Goal: Check status: Check status

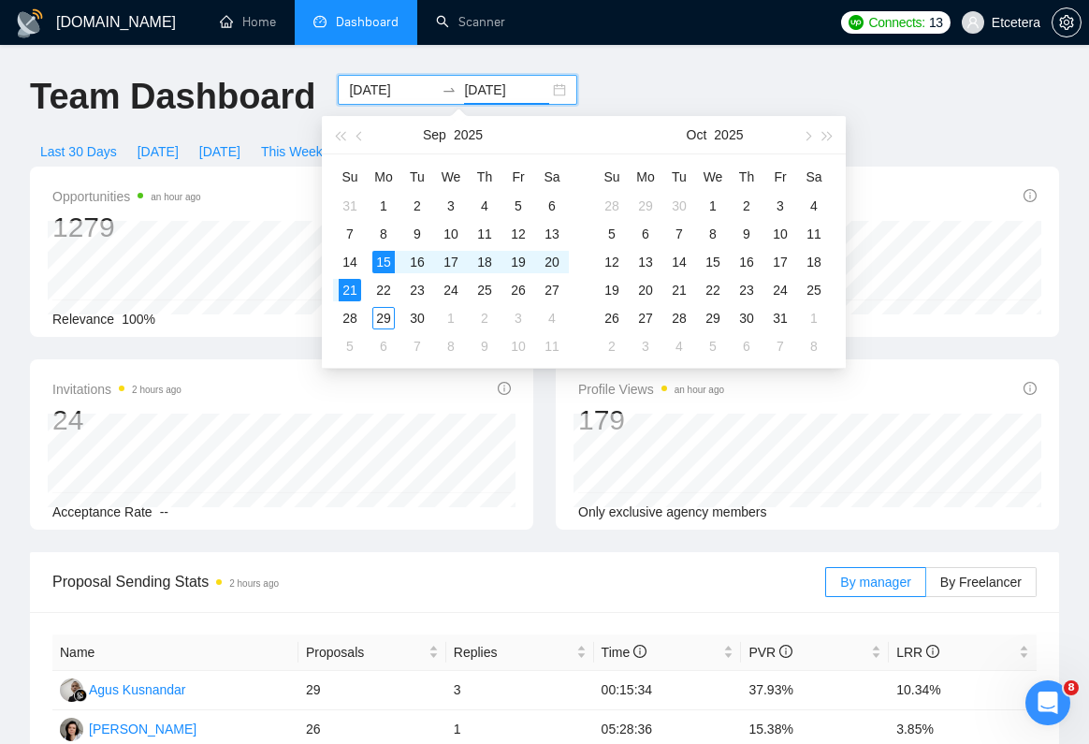
click at [246, 203] on div "Opportunities an hour ago 1279" at bounding box center [281, 215] width 458 height 60
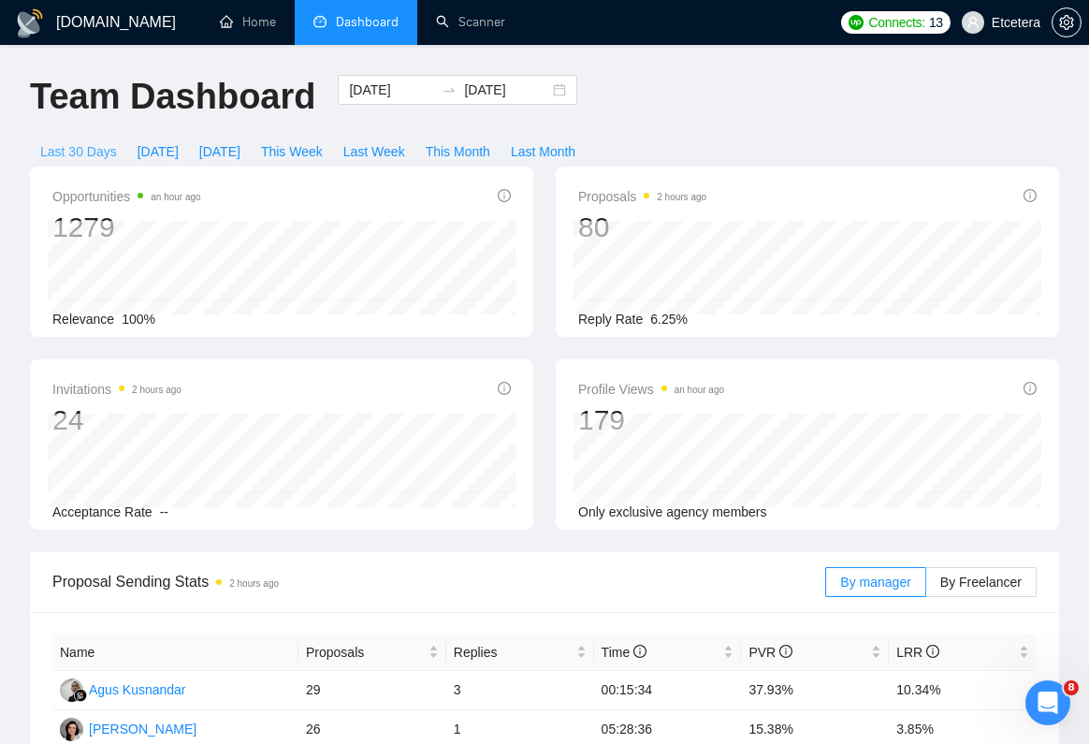
click at [79, 148] on span "Last 30 Days" at bounding box center [78, 151] width 77 height 21
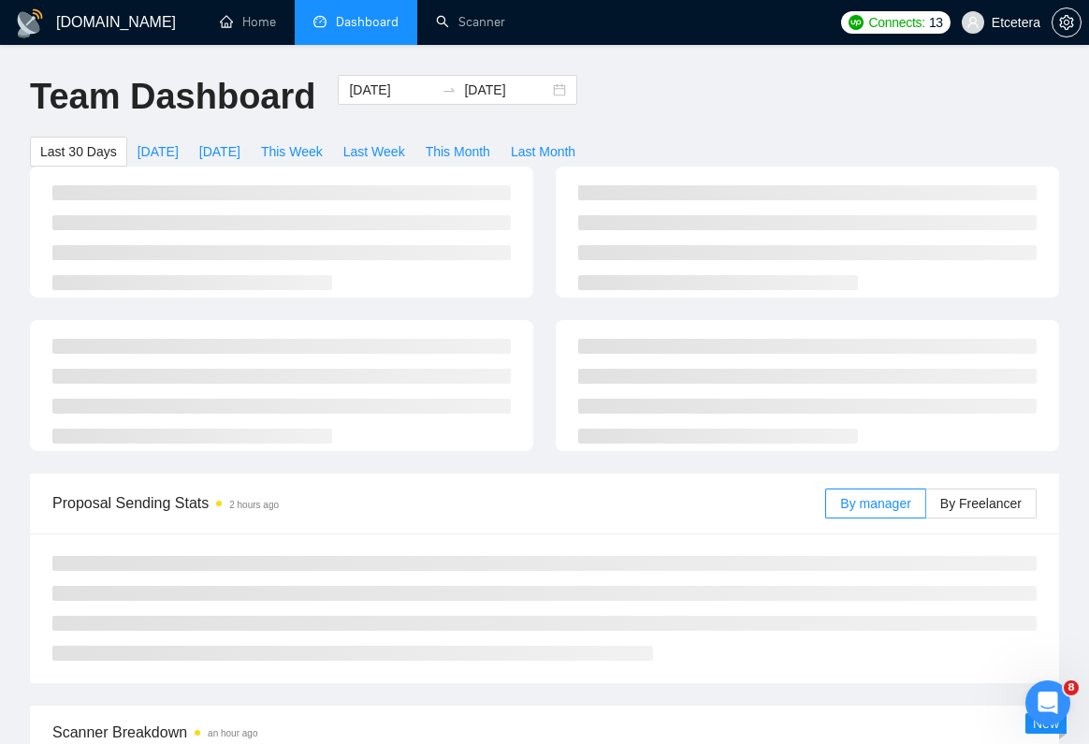
type input "[DATE]"
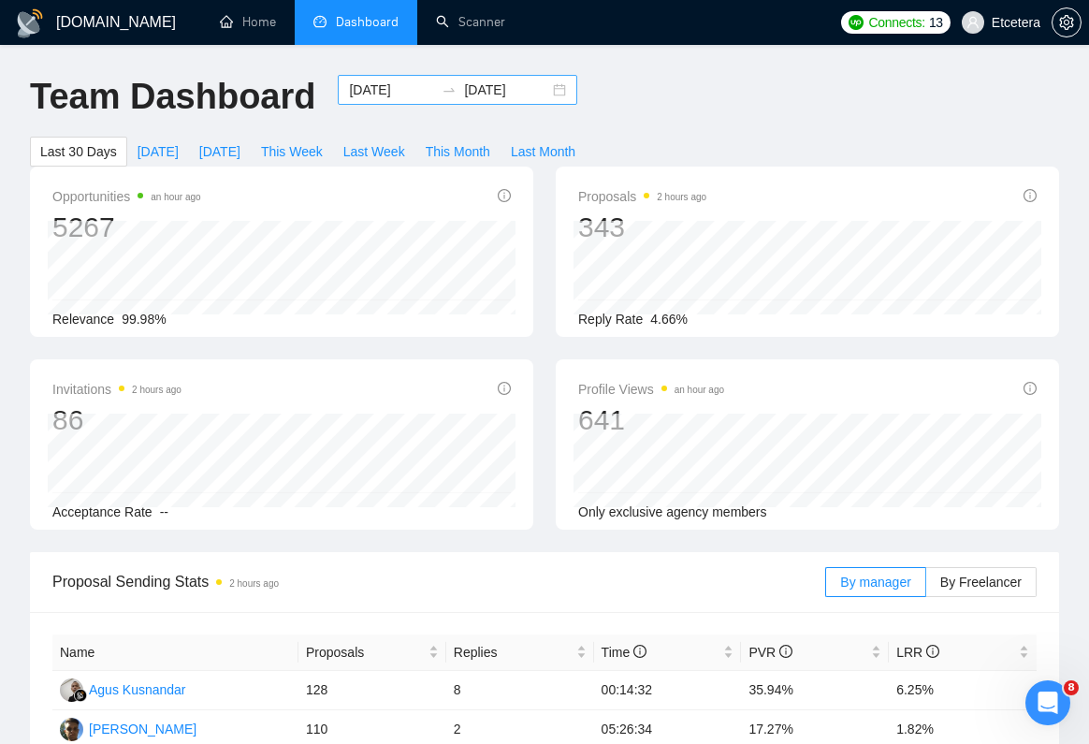
click at [363, 92] on input "[DATE]" at bounding box center [391, 90] width 85 height 21
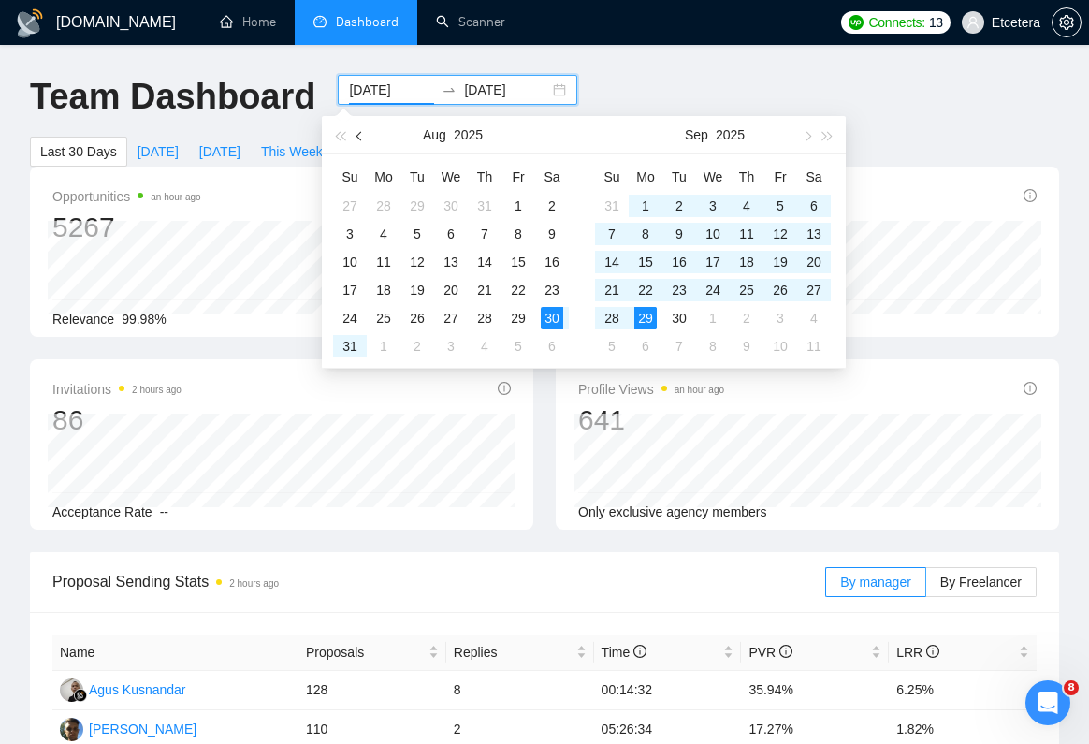
click at [362, 137] on button "button" at bounding box center [360, 134] width 21 height 37
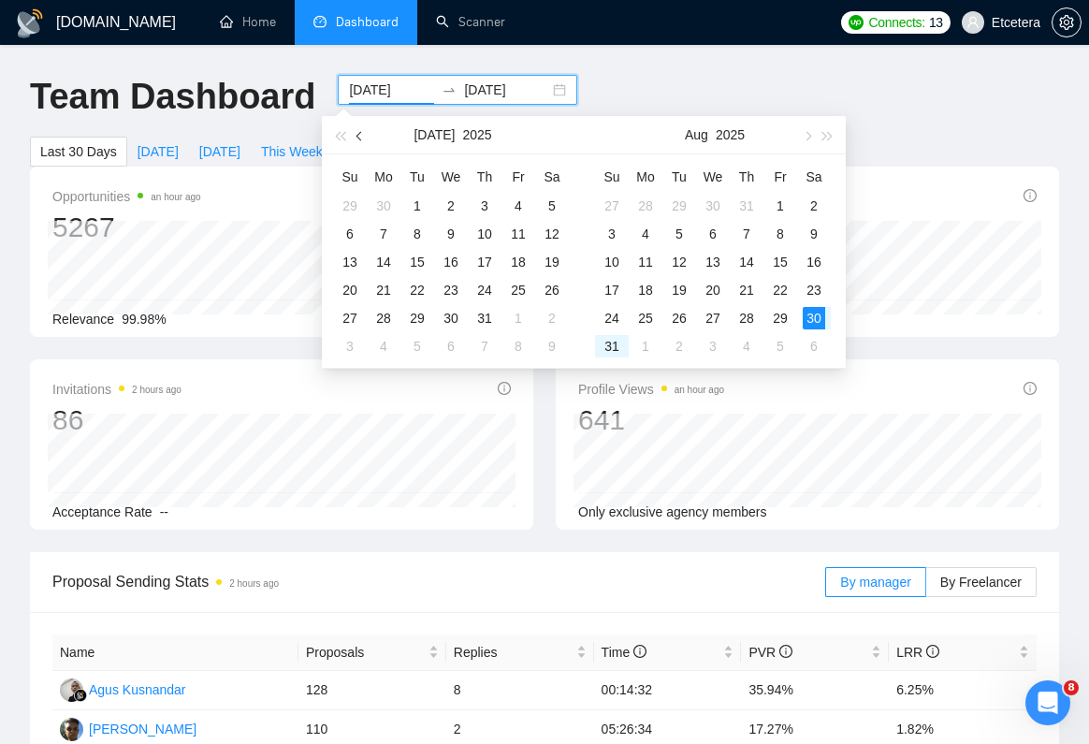
click at [362, 137] on button "button" at bounding box center [360, 134] width 21 height 37
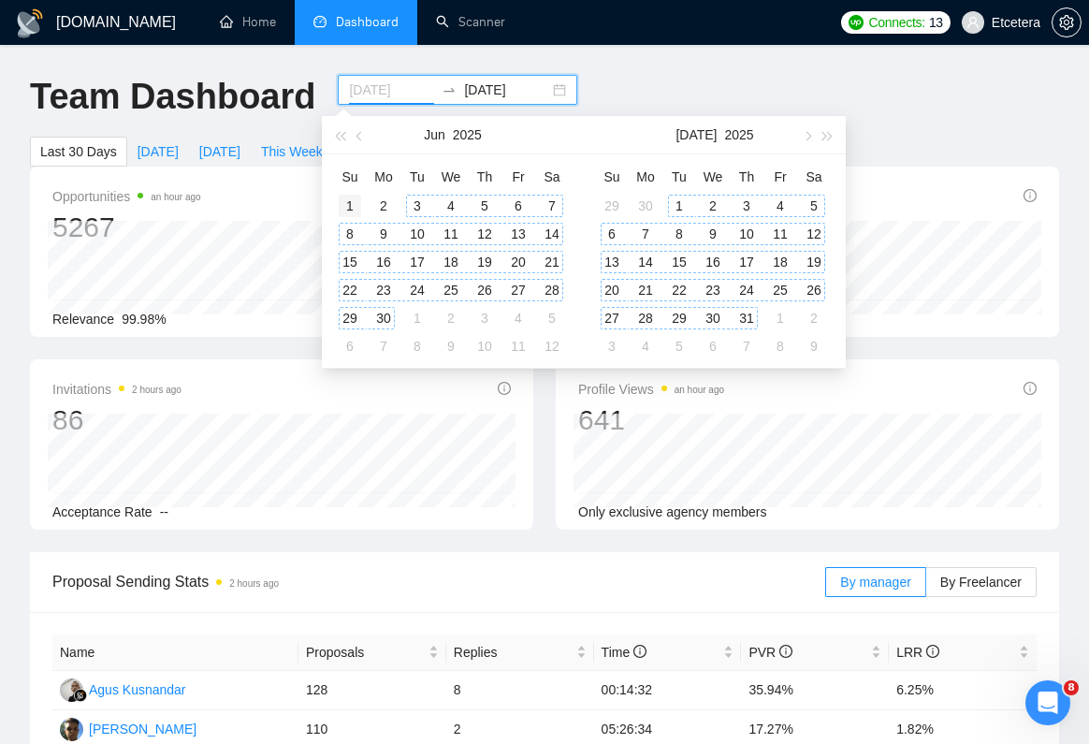
type input "[DATE]"
click at [353, 205] on div "1" at bounding box center [350, 206] width 22 height 22
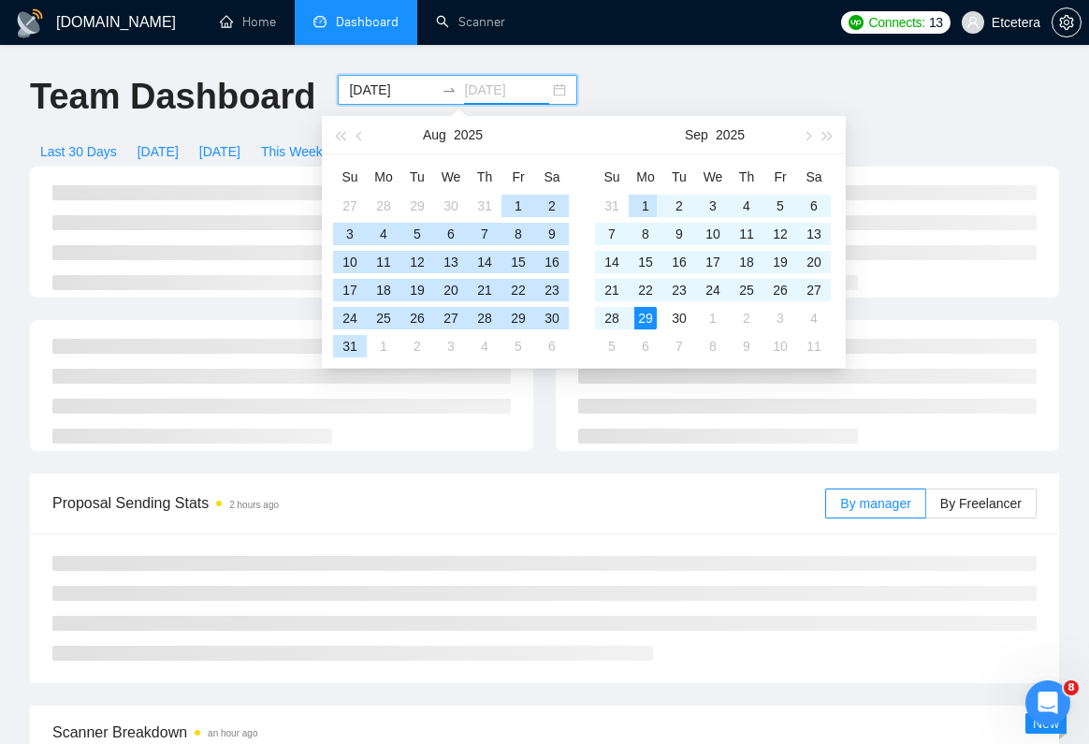
type input "[DATE]"
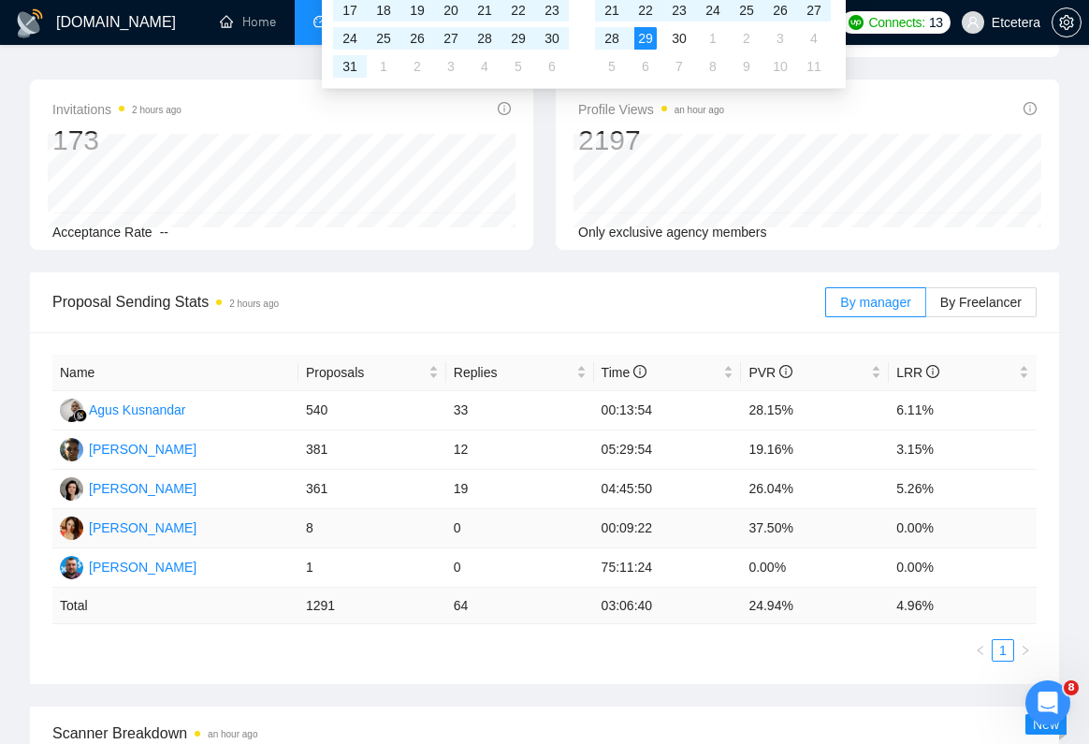
scroll to position [271, 0]
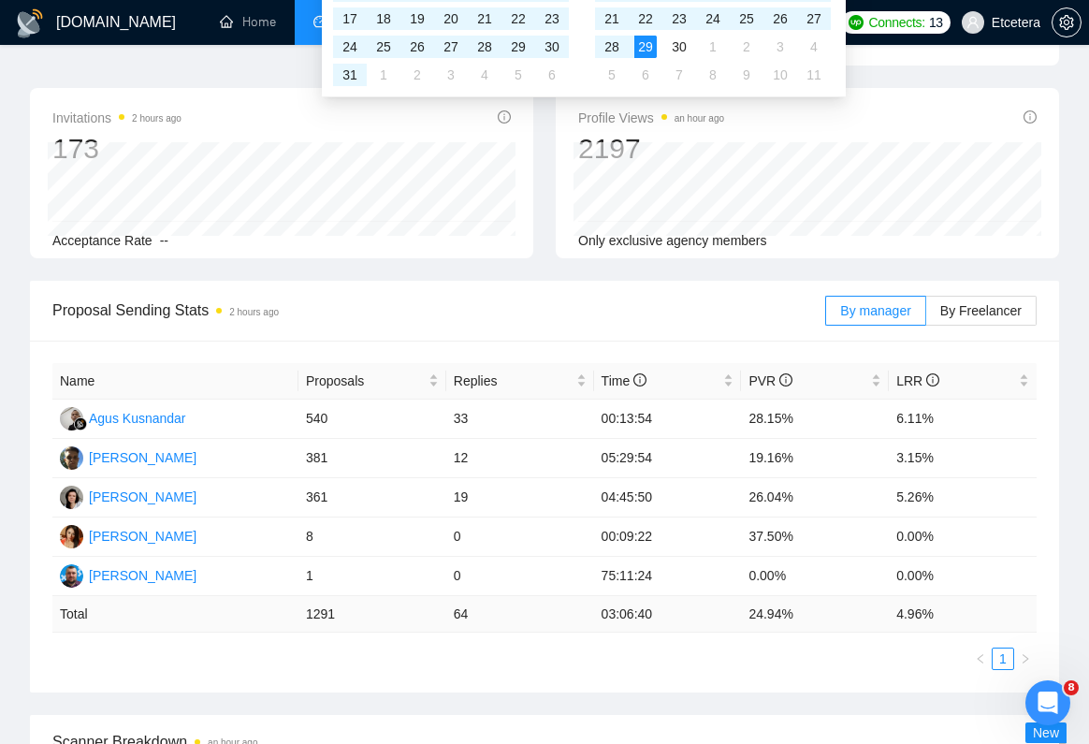
click at [229, 126] on div "Invitations 2 hours ago 173" at bounding box center [281, 137] width 458 height 60
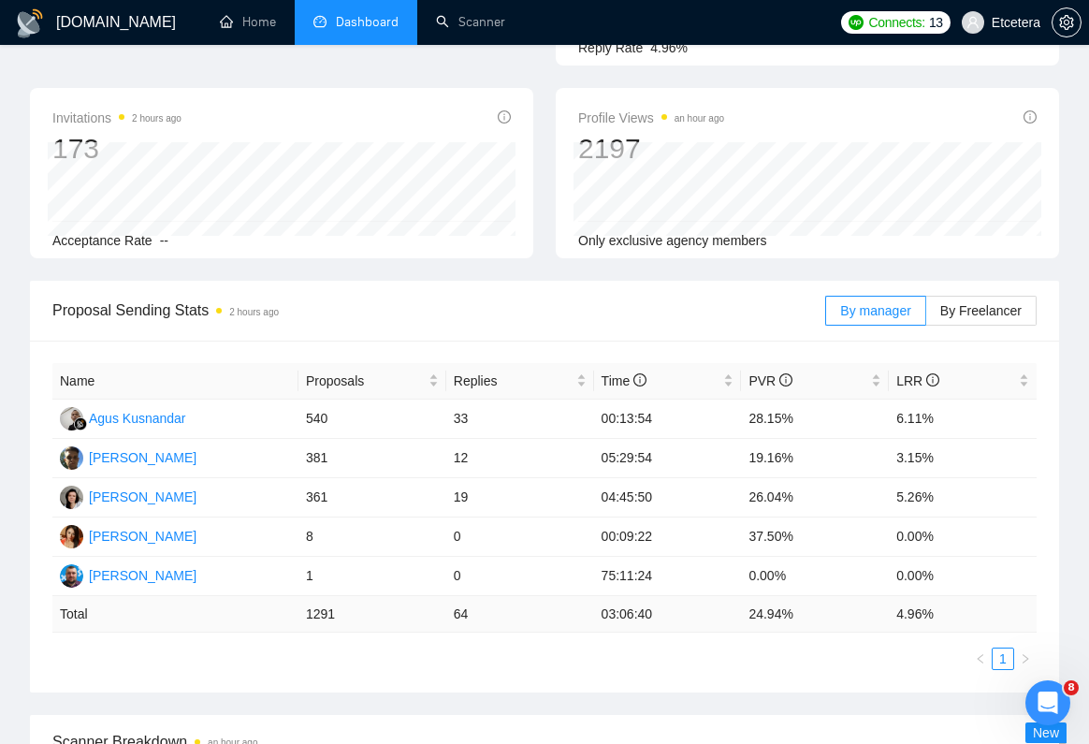
scroll to position [0, 0]
